Goal: Information Seeking & Learning: Learn about a topic

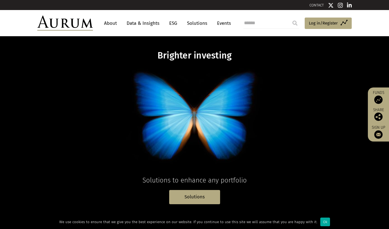
click at [175, 24] on link "ESG" at bounding box center [173, 23] width 14 height 10
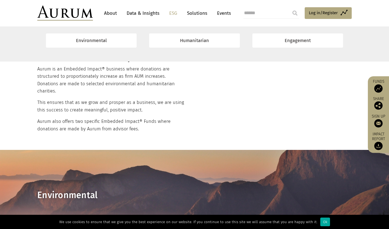
scroll to position [211, 0]
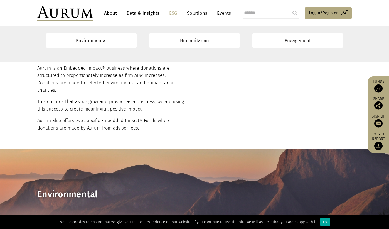
click at [195, 14] on link "Solutions" at bounding box center [197, 13] width 26 height 10
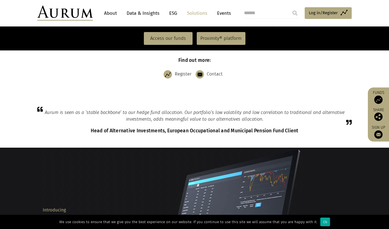
scroll to position [296, 0]
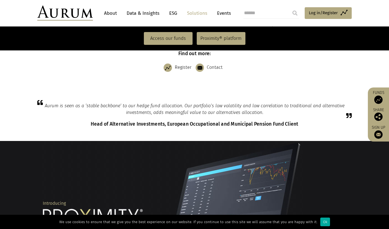
click at [173, 13] on link "ESG" at bounding box center [173, 13] width 14 height 10
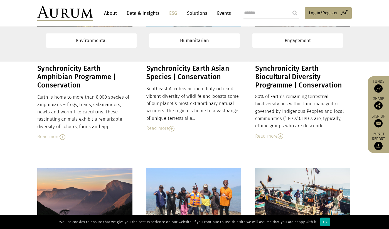
scroll to position [674, 0]
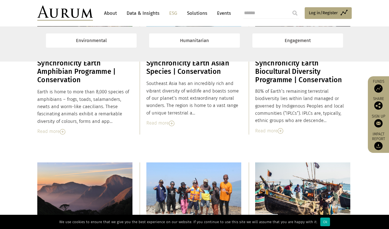
click at [111, 14] on link "About" at bounding box center [110, 13] width 18 height 10
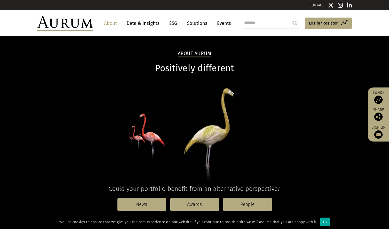
click at [176, 23] on link "ESG" at bounding box center [173, 23] width 14 height 10
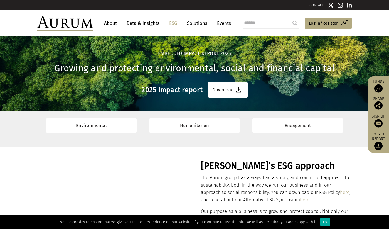
click at [114, 24] on link "About" at bounding box center [110, 23] width 18 height 10
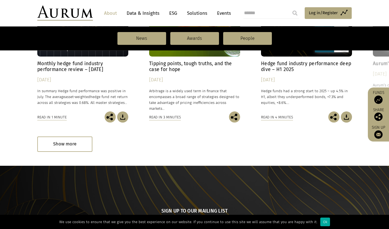
scroll to position [460, 0]
